Goal: Communication & Community: Ask a question

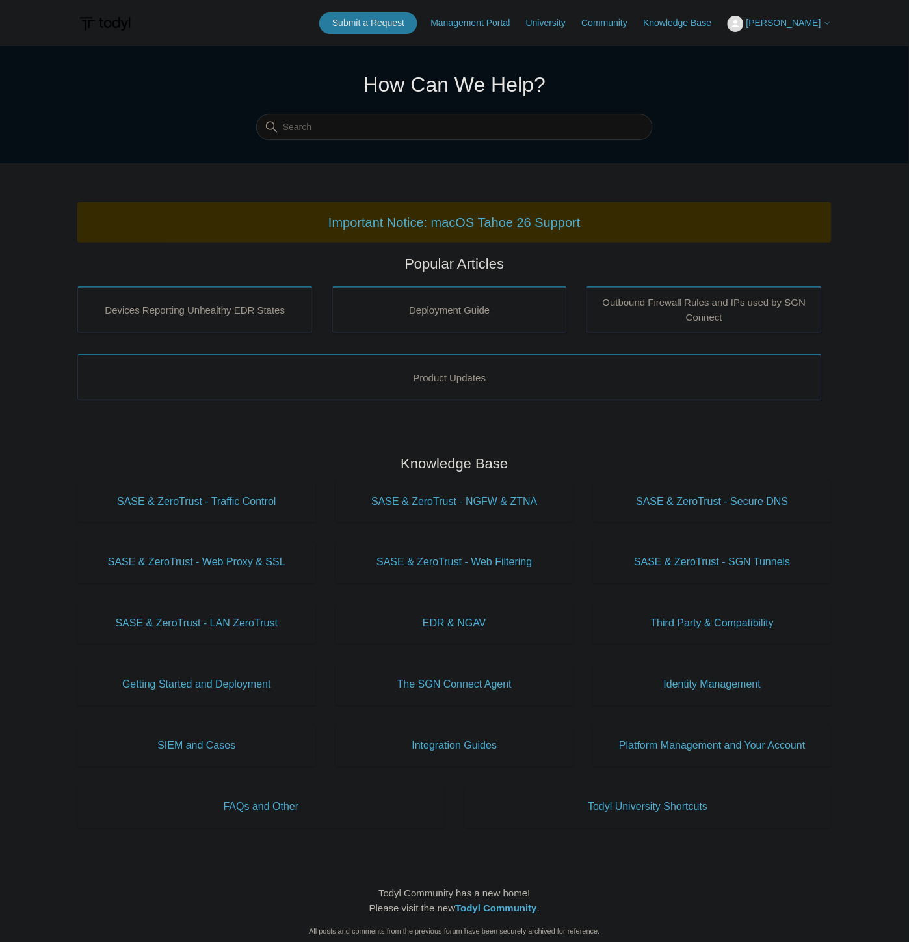
click at [783, 18] on span "[PERSON_NAME]" at bounding box center [784, 23] width 75 height 10
click at [797, 54] on link "My Support Requests" at bounding box center [791, 51] width 127 height 23
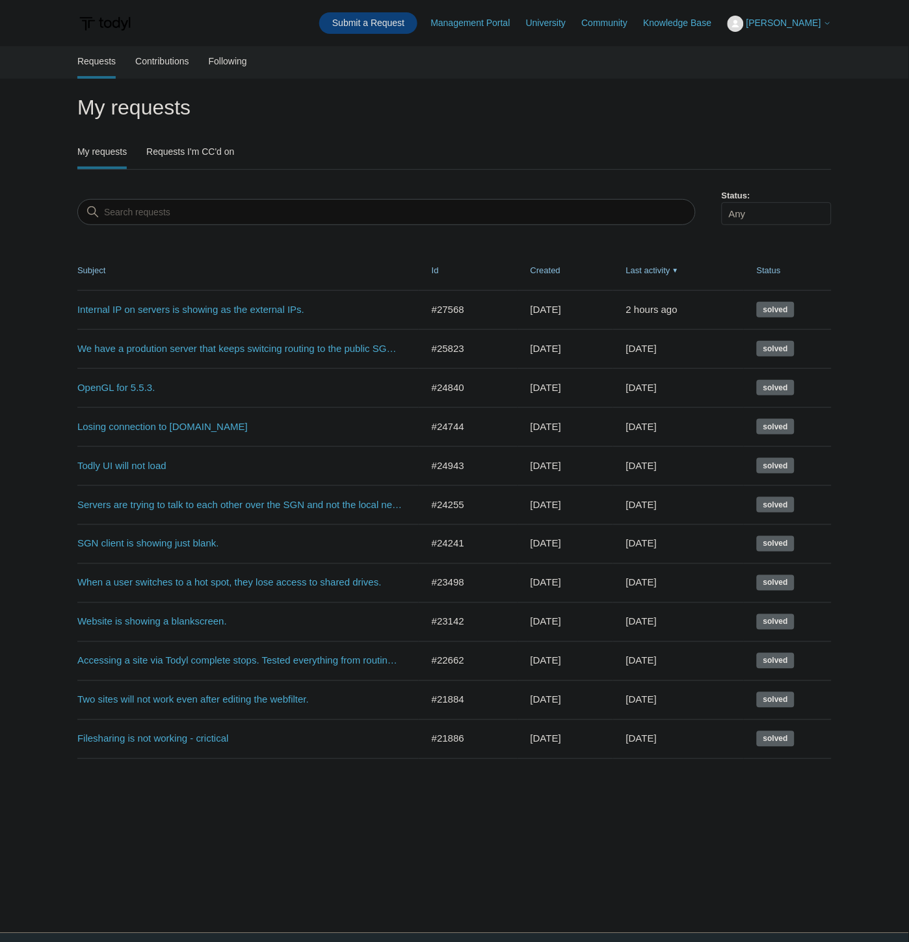
click at [387, 18] on link "Submit a Request" at bounding box center [368, 22] width 98 height 21
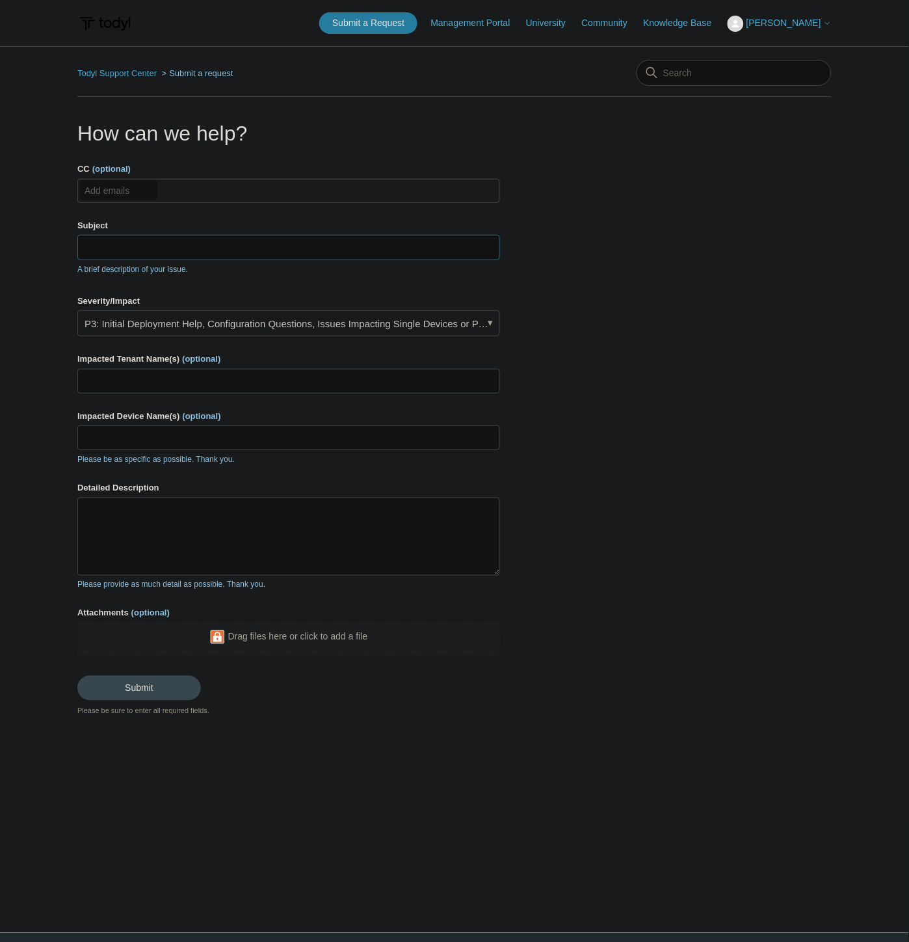
click at [283, 239] on input "Subject" at bounding box center [288, 247] width 423 height 25
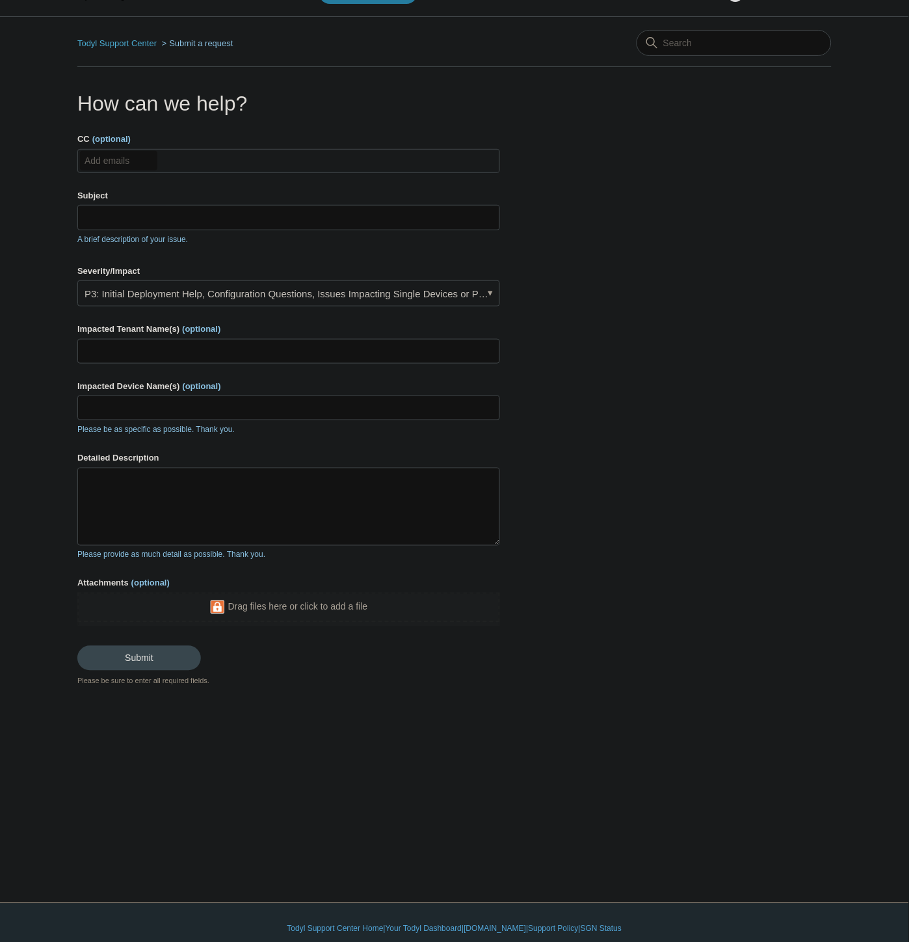
scroll to position [42, 0]
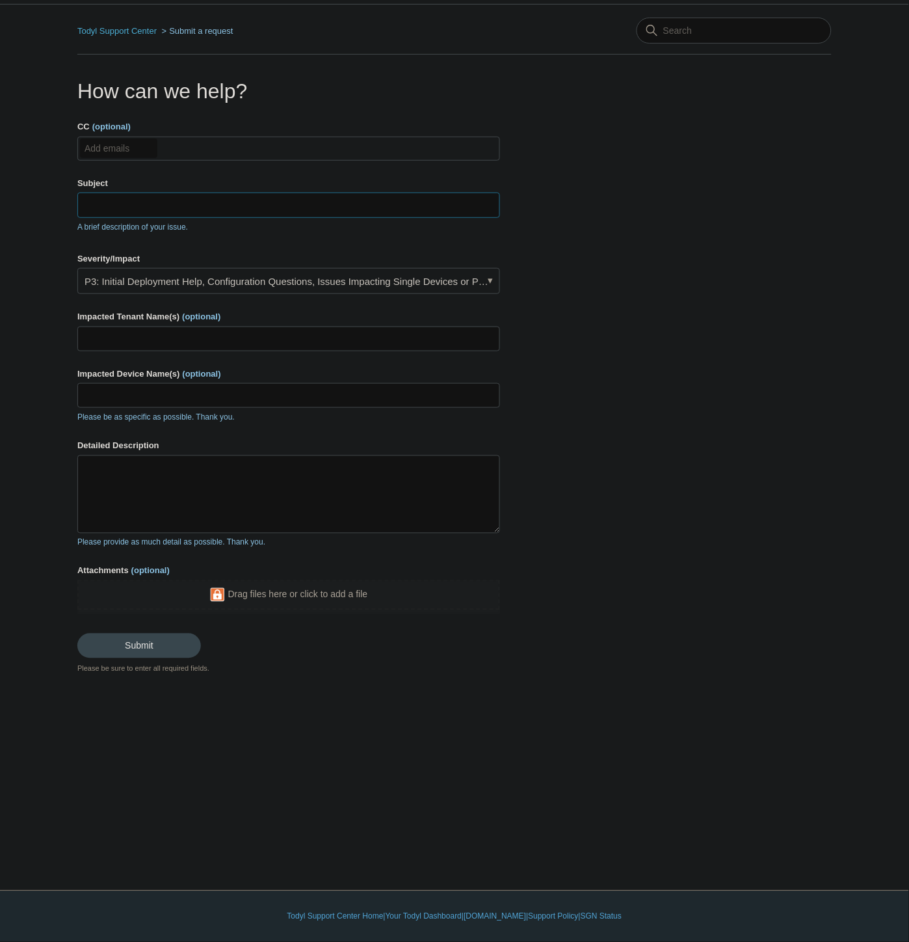
click at [192, 202] on input "Subject" at bounding box center [288, 205] width 423 height 25
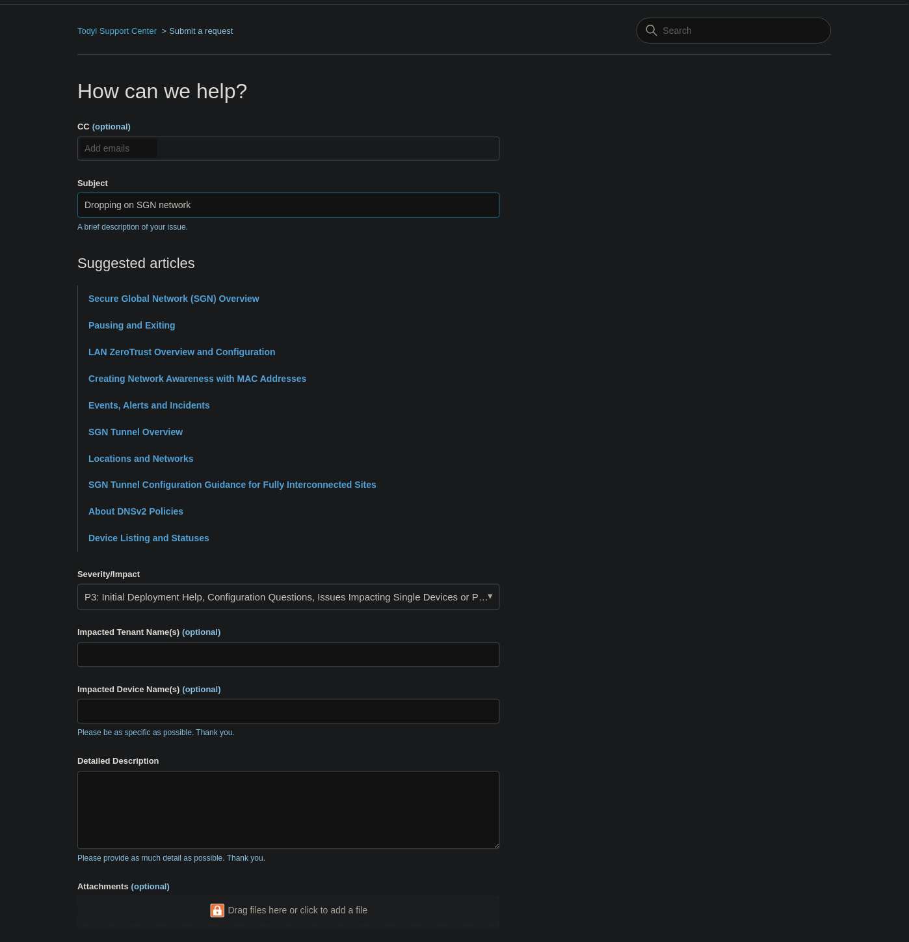
type input "Dropping on SGN network"
click at [181, 652] on input "Impacted Tenant Name(s) (optional)" at bounding box center [288, 655] width 423 height 25
click at [248, 661] on input "St" at bounding box center [288, 655] width 423 height 25
paste input "ant Corporation"
type input "Stant Corporation"
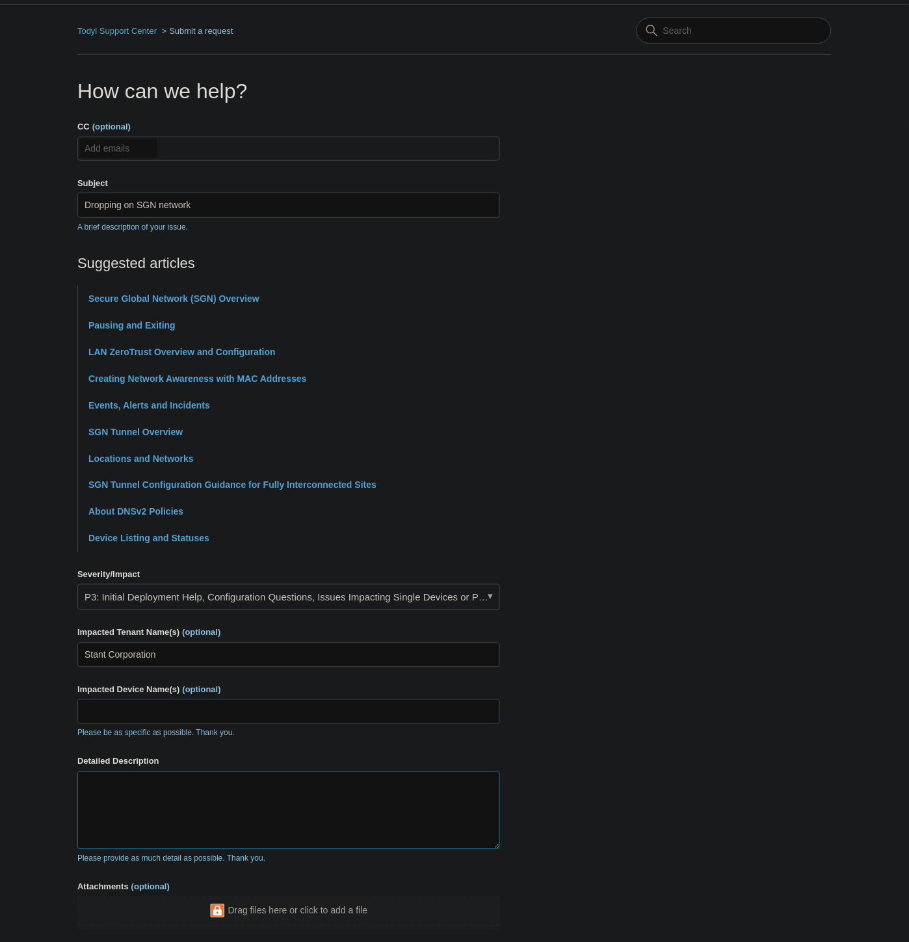
click at [180, 815] on textarea "Detailed Description" at bounding box center [288, 810] width 423 height 78
type textarea "W"
click at [178, 790] on textarea "Detailed Description" at bounding box center [288, 810] width 423 height 78
paste textarea "The subject computer is a machine that is remotely accessed by our design team …"
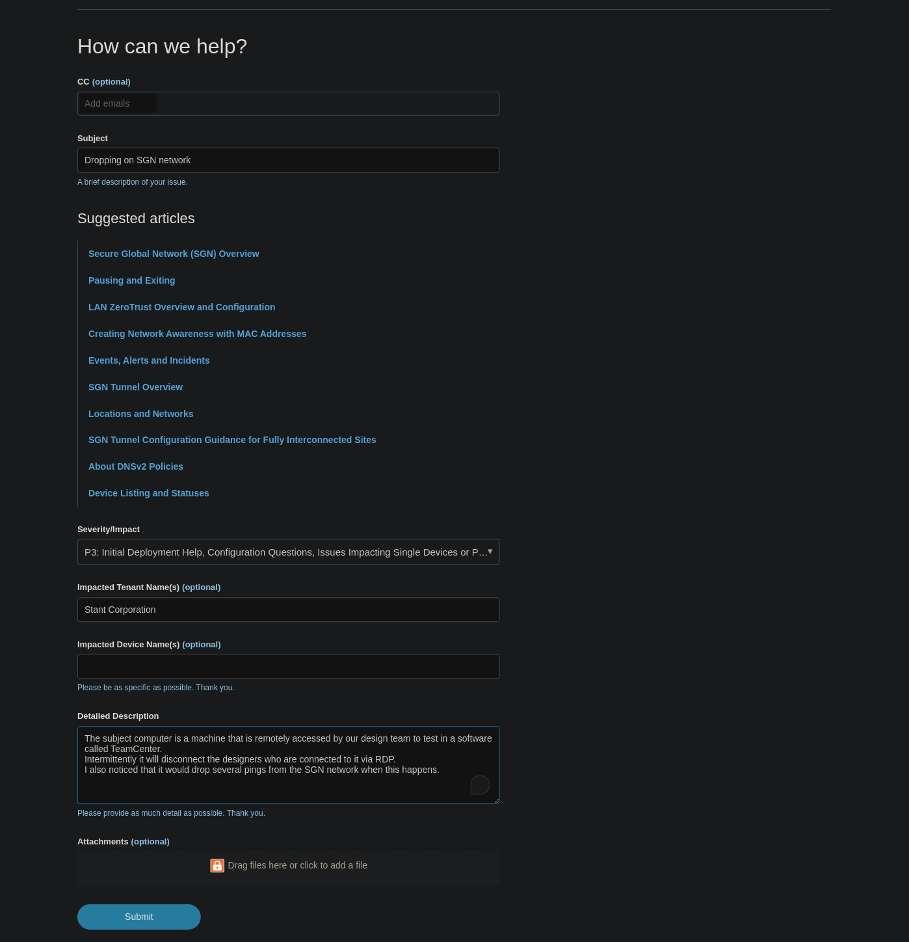
scroll to position [165, 0]
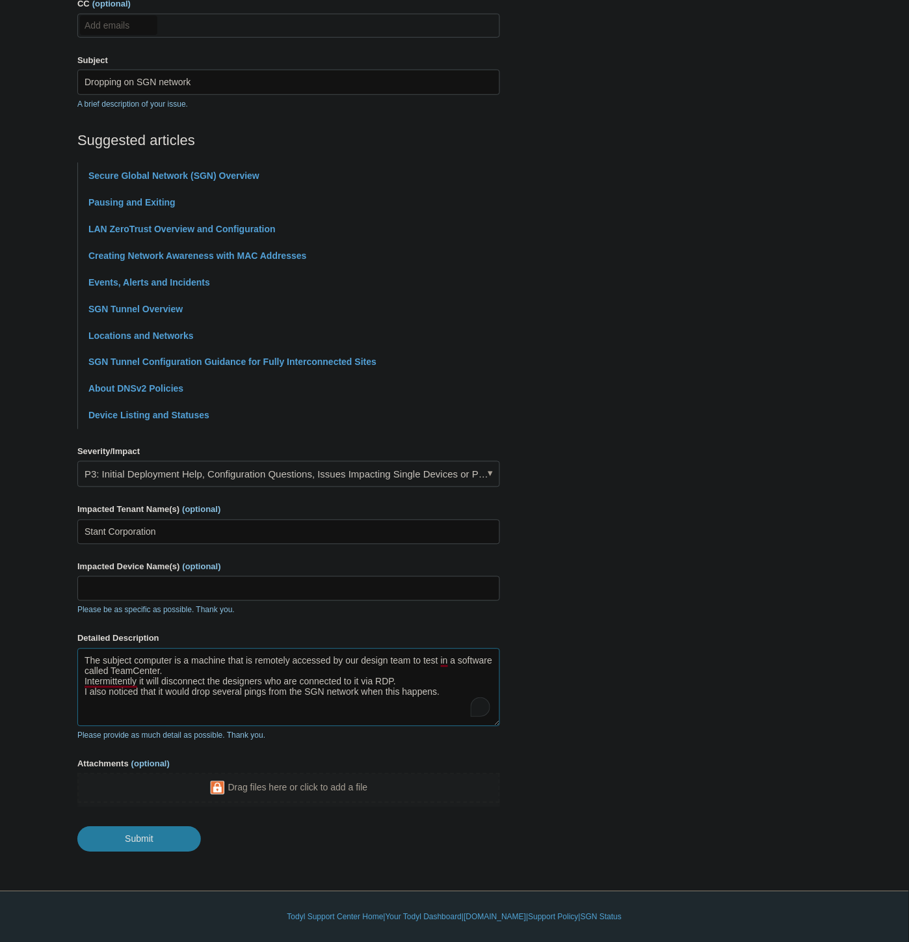
click at [90, 670] on textarea "The subject computer is a machine that is remotely accessed by our design team …" at bounding box center [288, 687] width 423 height 78
click at [87, 662] on textarea "The subject computer is a machine that is remotely accessed by our design team …" at bounding box center [288, 687] width 423 height 78
click at [109, 664] on textarea "The subject computer is a machine that is remotely accessed by our design team …" at bounding box center [288, 687] width 423 height 78
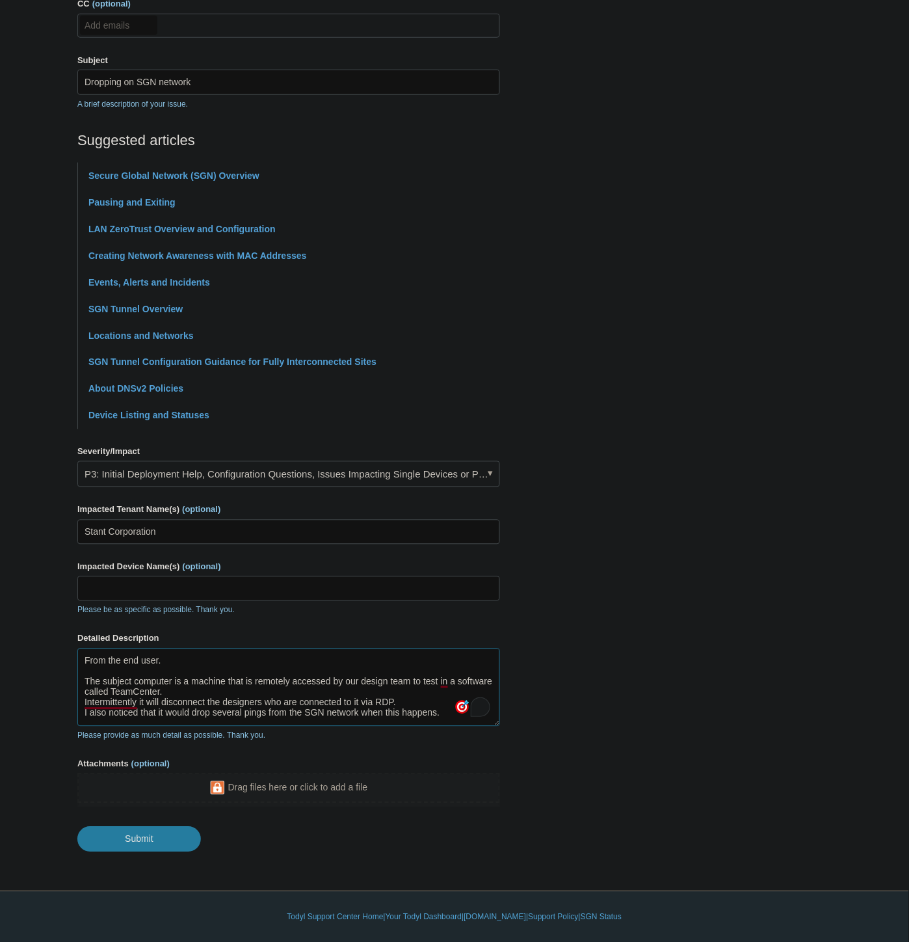
type textarea "From the end user. The subject computer is a machine that is remotely accessed …"
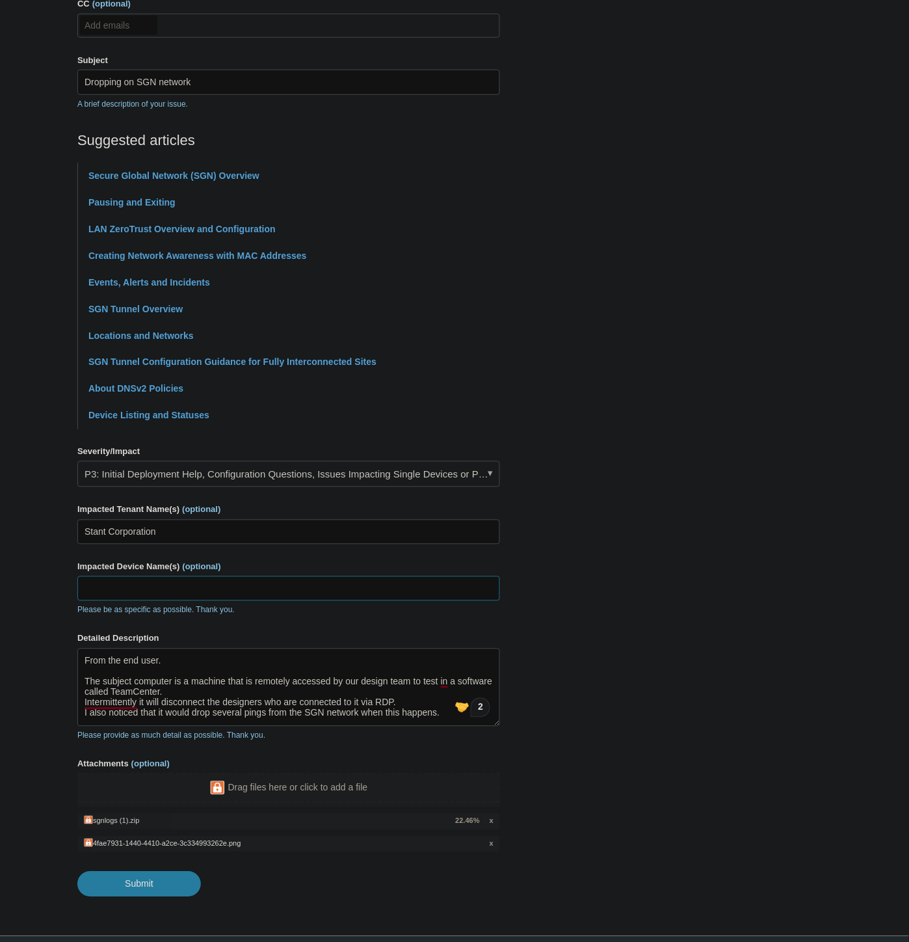
click at [161, 594] on input "Impacted Device Name(s) (optional)" at bounding box center [288, 588] width 423 height 25
paste input "CI-5H196M2"
type input "CI-5H196M2"
click at [836, 642] on main "Todyl Support Center Submit a request How can we help? CC (optional) Add emails…" at bounding box center [454, 389] width 909 height 1016
click at [467, 445] on form "CC (optional) Add emails Subject Dropping on SGN network A brief description of…" at bounding box center [288, 446] width 423 height 899
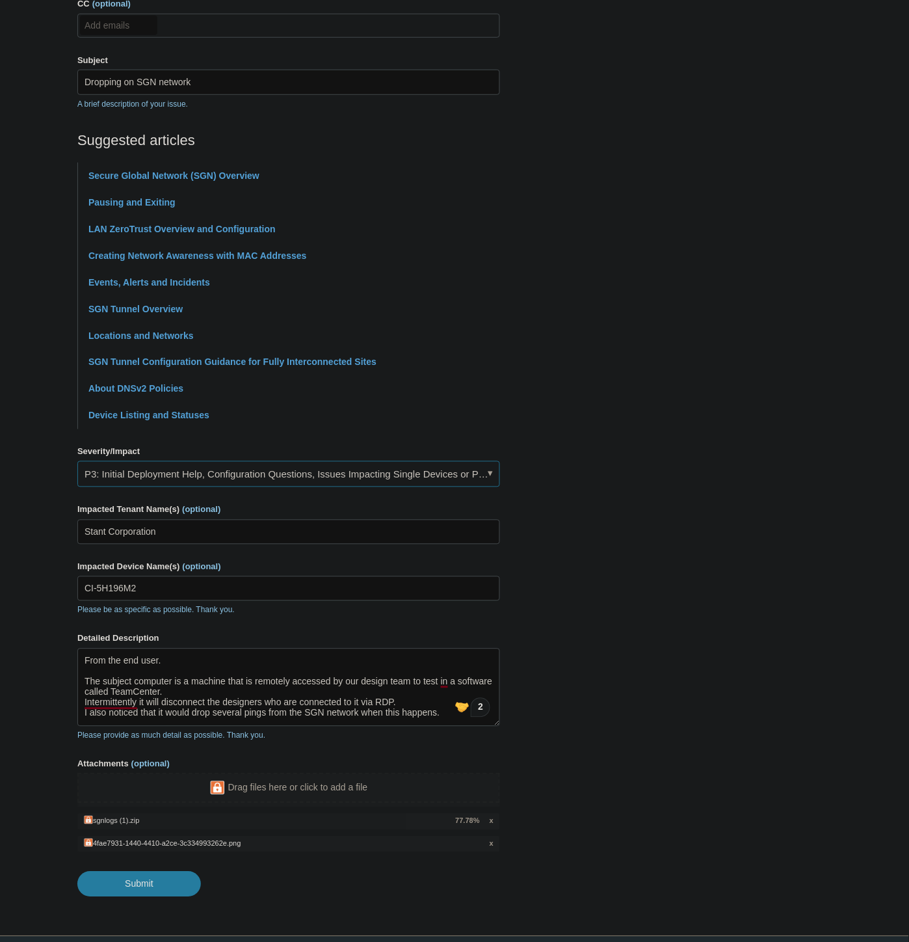
click at [348, 482] on link "P3: Initial Deployment Help, Configuration Questions, Issues Impacting Single D…" at bounding box center [288, 474] width 423 height 26
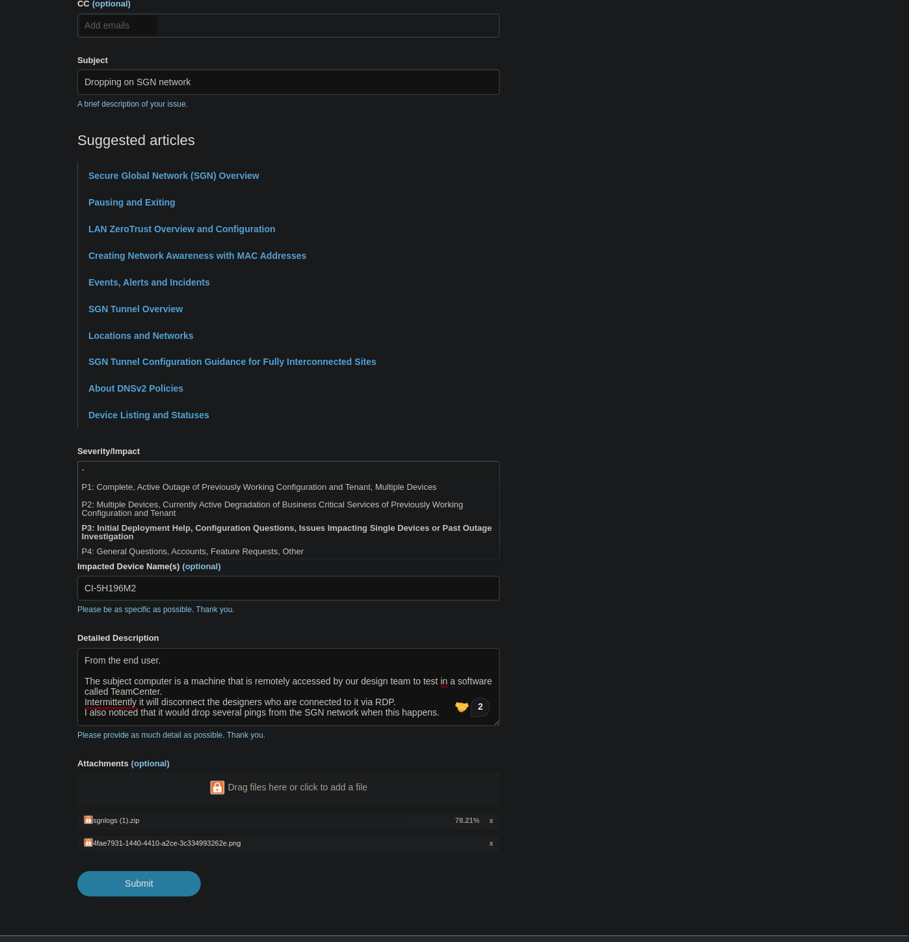
click at [750, 488] on section "How can we help? CC (optional) Add emails Subject Dropping on SGN network A bri…" at bounding box center [454, 425] width 754 height 944
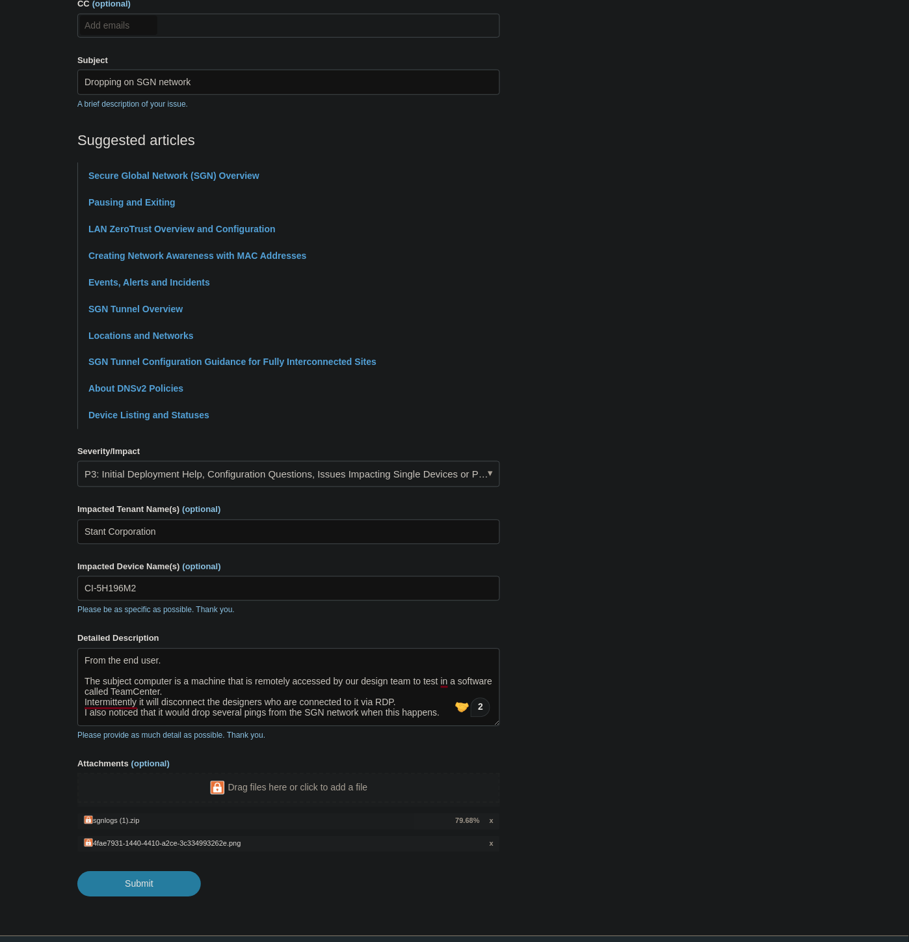
click at [460, 827] on li "sgnlogs (1).zip x 79.68%" at bounding box center [288, 822] width 423 height 16
click at [458, 824] on span "80.22%" at bounding box center [468, 821] width 24 height 11
click at [128, 889] on input "Submit" at bounding box center [139, 884] width 124 height 26
type textarea "From the end user. The subject computer is a machine that is remotely accessed …"
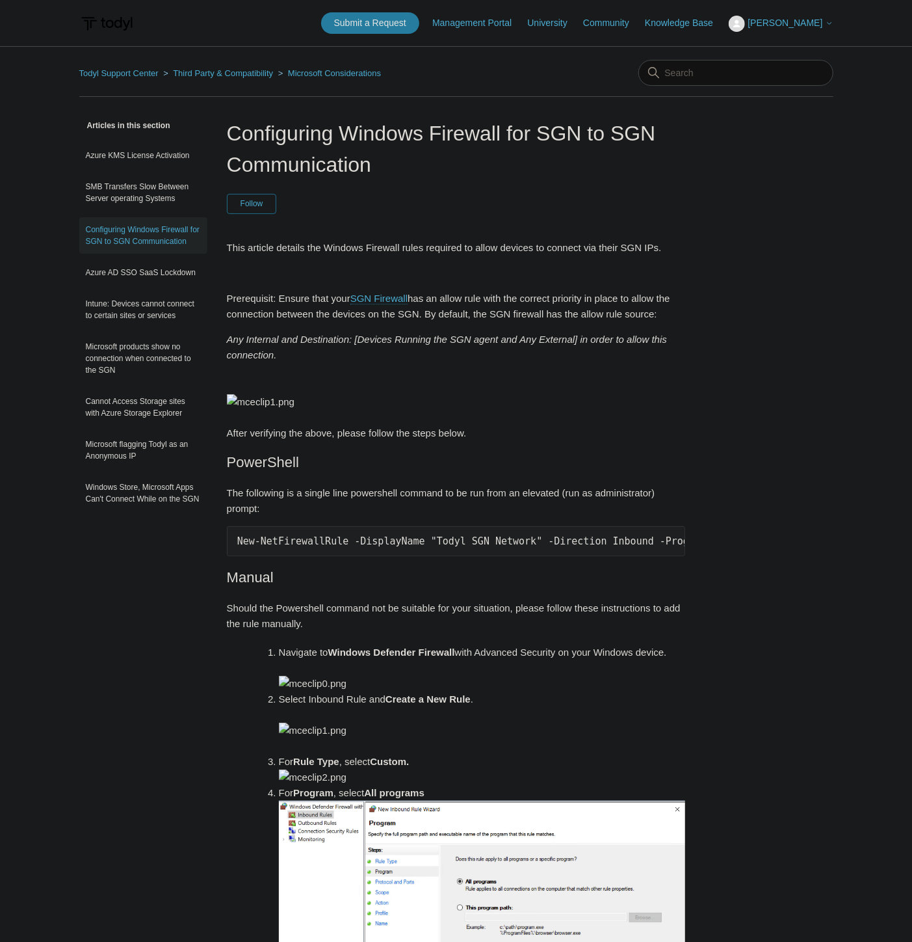
click at [326, 556] on pre "New-NetFirewallRule -DisplayName "Todyl SGN Network" -Direction Inbound -Progra…" at bounding box center [456, 541] width 459 height 30
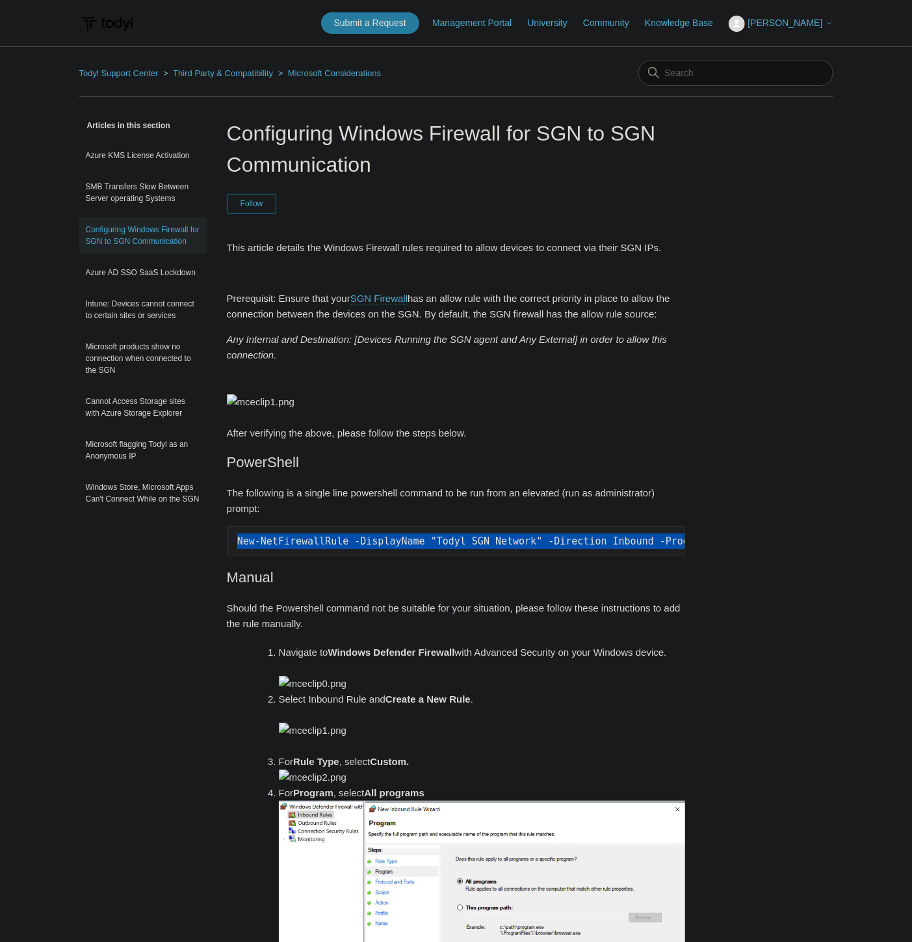
click at [326, 556] on pre "New-NetFirewallRule -DisplayName "Todyl SGN Network" -Direction Inbound -Progra…" at bounding box center [456, 541] width 459 height 30
copy div "New-NetFirewallRule -DisplayName "Todyl SGN Network" -Direction Inbound -Progra…"
